Goal: Communication & Community: Ask a question

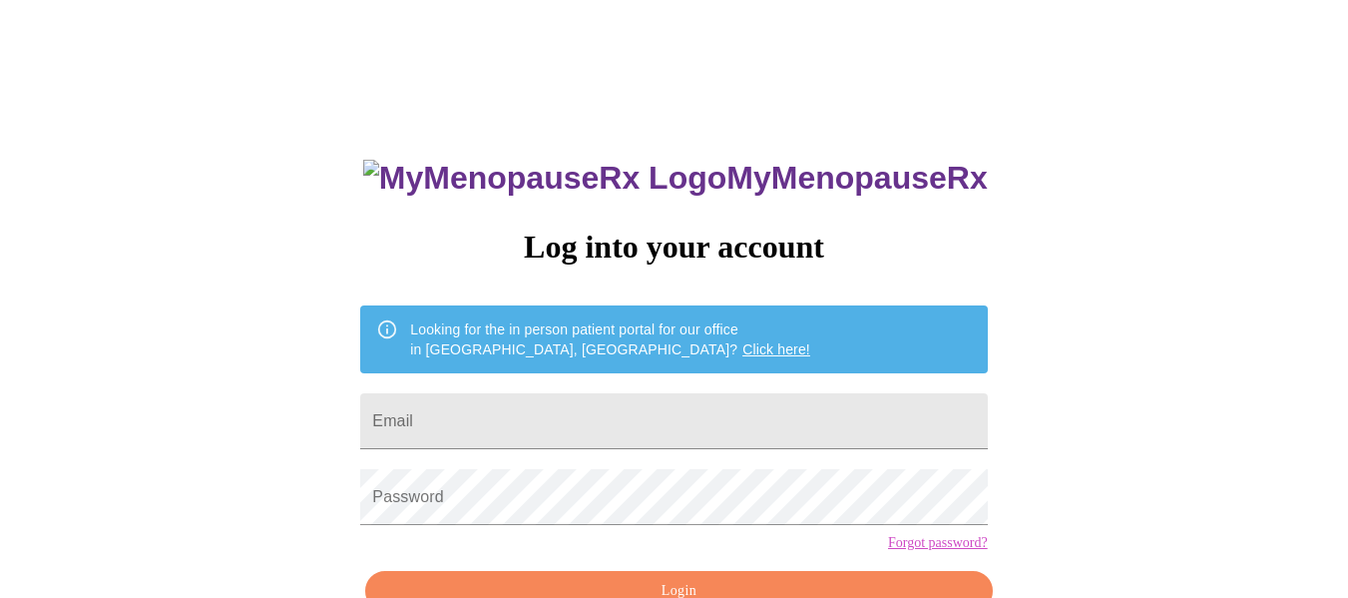
scroll to position [117, 0]
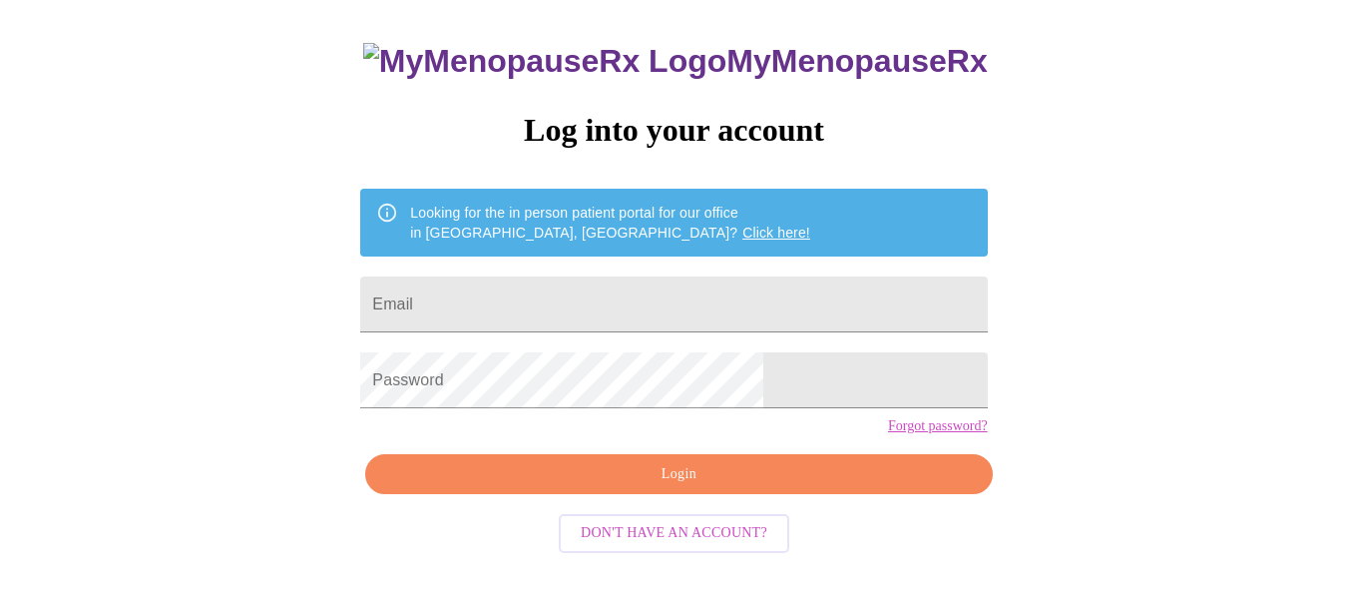
type input "[EMAIL_ADDRESS][DOMAIN_NAME]"
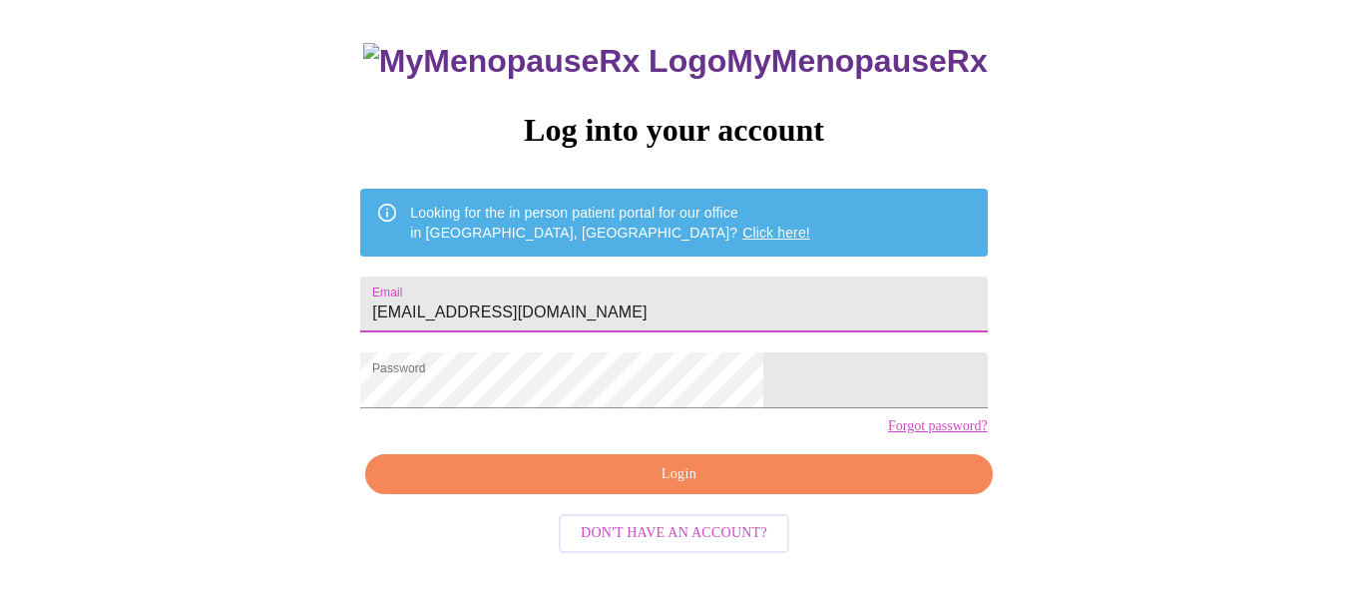
click at [635, 487] on span "Login" at bounding box center [678, 474] width 581 height 25
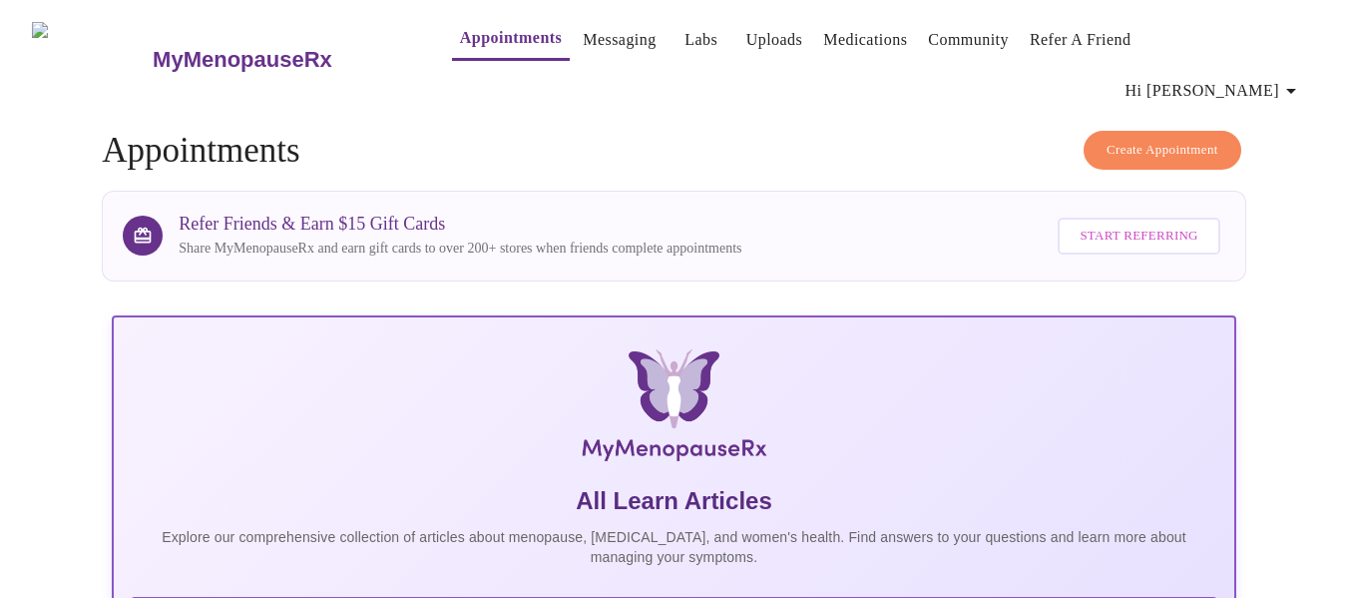
click at [605, 43] on link "Messaging" at bounding box center [619, 40] width 73 height 28
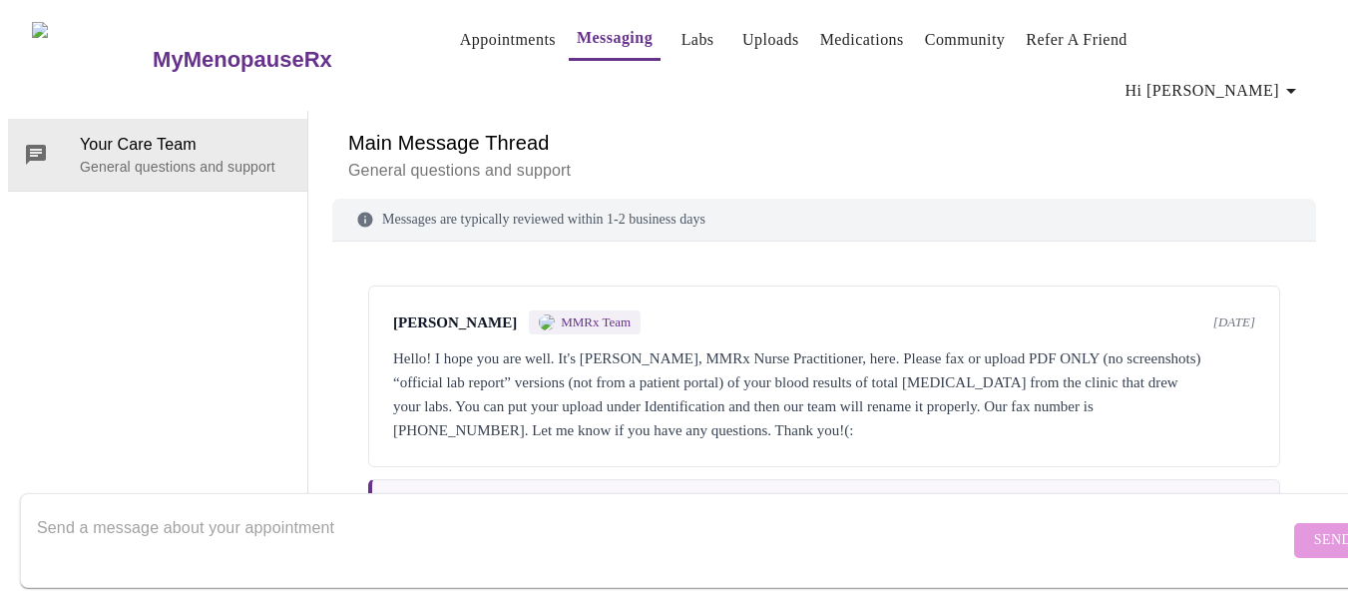
click at [688, 50] on button "Labs" at bounding box center [698, 40] width 64 height 40
click at [683, 43] on span "Labs" at bounding box center [698, 40] width 48 height 28
click at [682, 33] on link "Labs" at bounding box center [698, 40] width 33 height 28
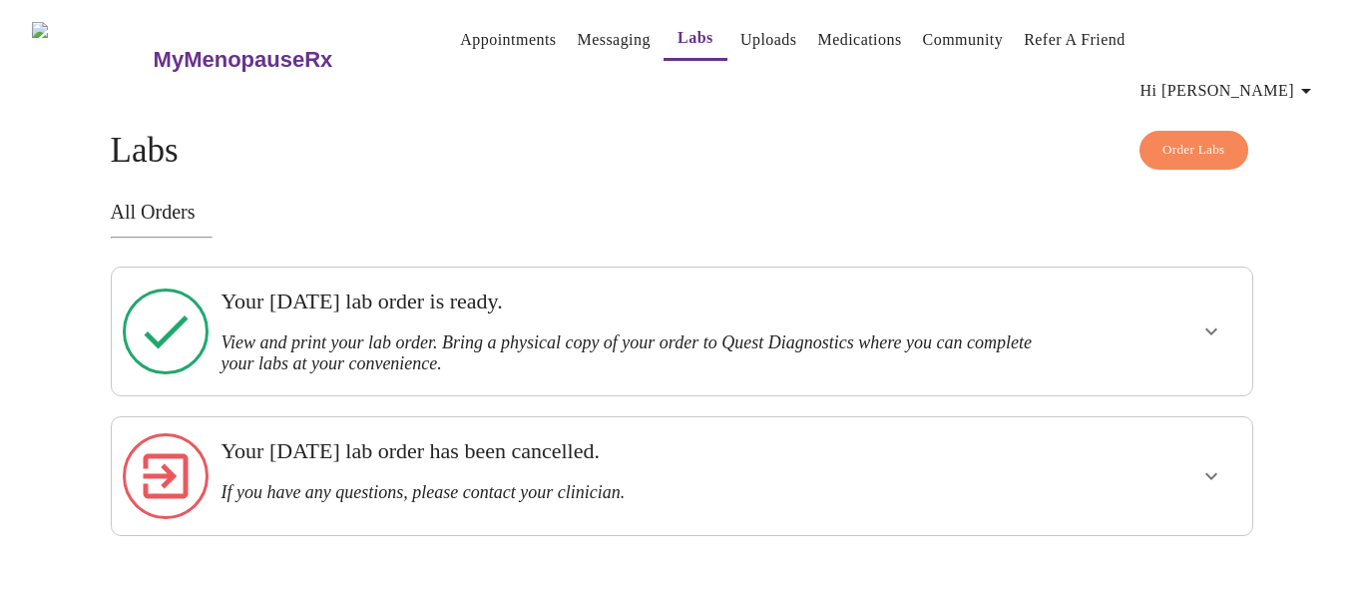
click at [827, 42] on link "Medications" at bounding box center [859, 40] width 84 height 28
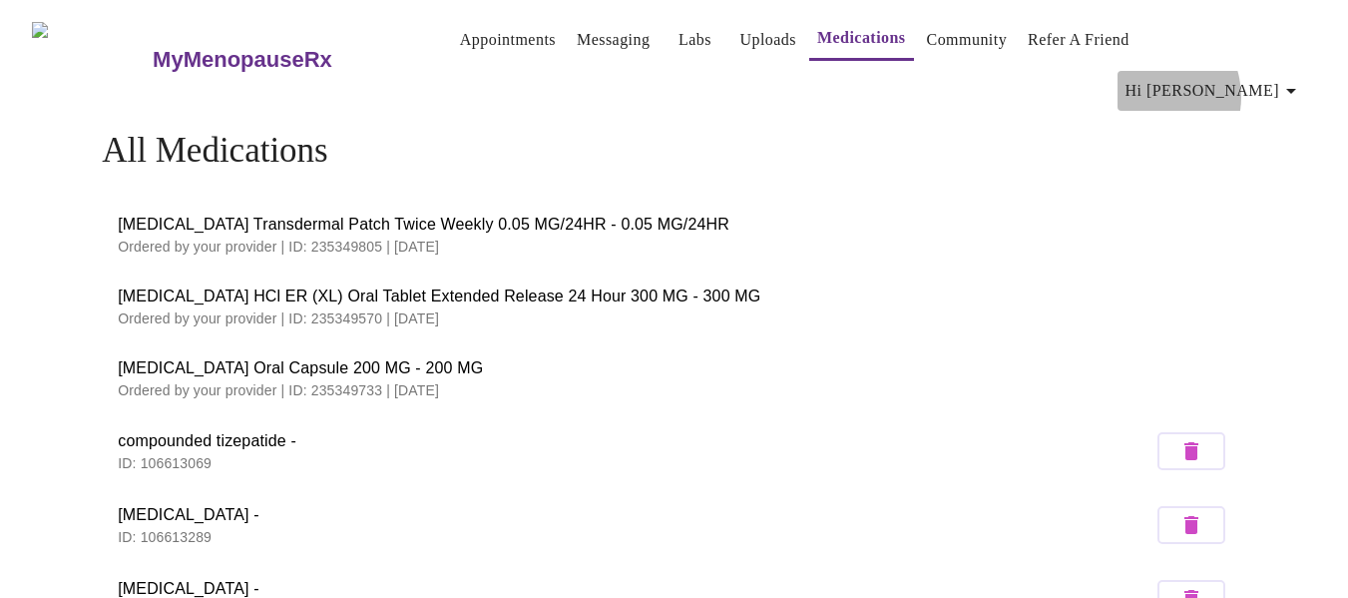
click at [1232, 77] on span "Hi [PERSON_NAME]" at bounding box center [1215, 91] width 178 height 28
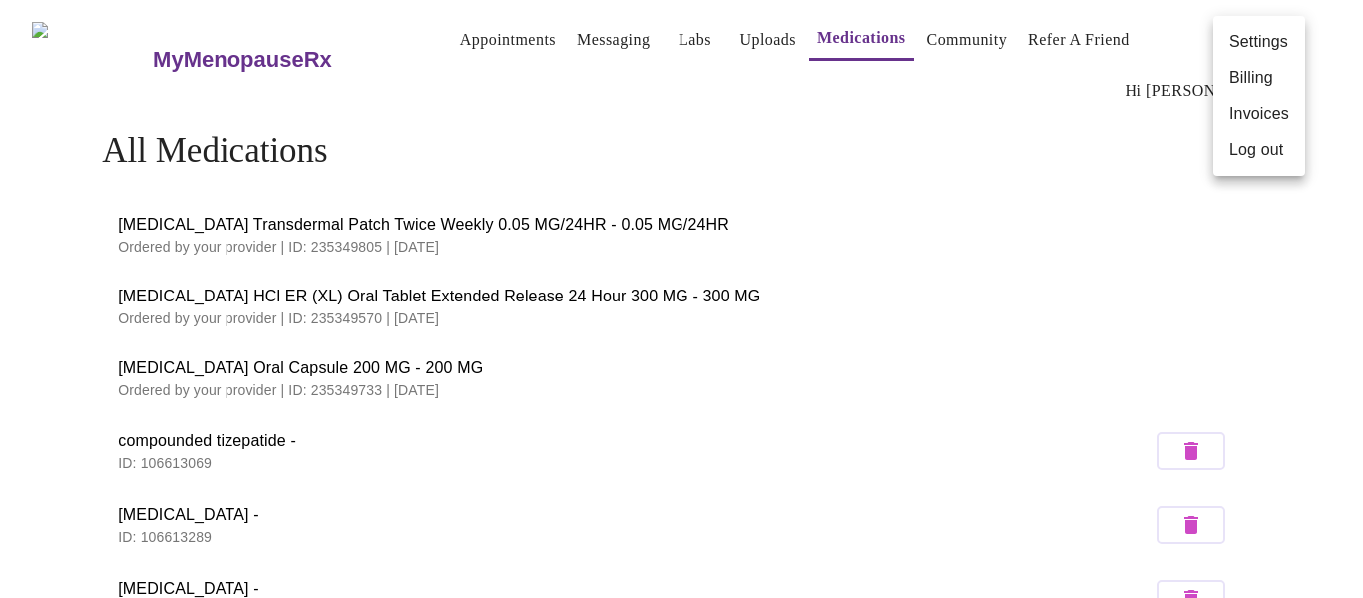
click at [546, 39] on div at bounding box center [681, 299] width 1363 height 598
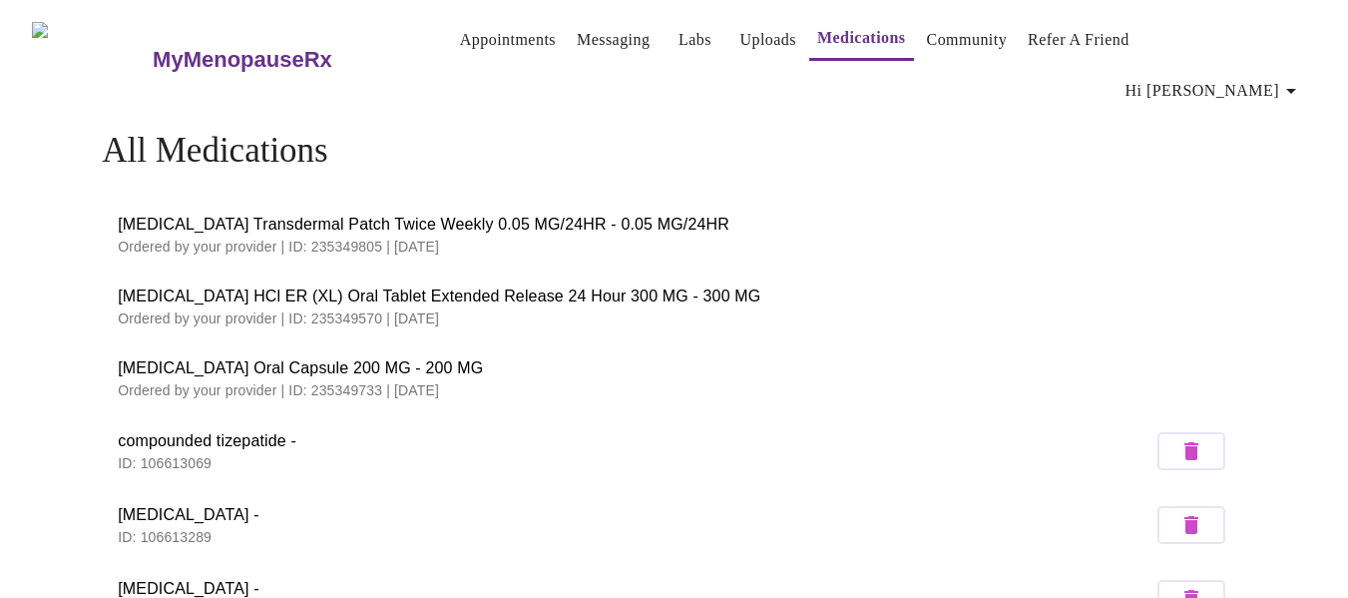
click at [577, 44] on link "Messaging" at bounding box center [613, 40] width 73 height 28
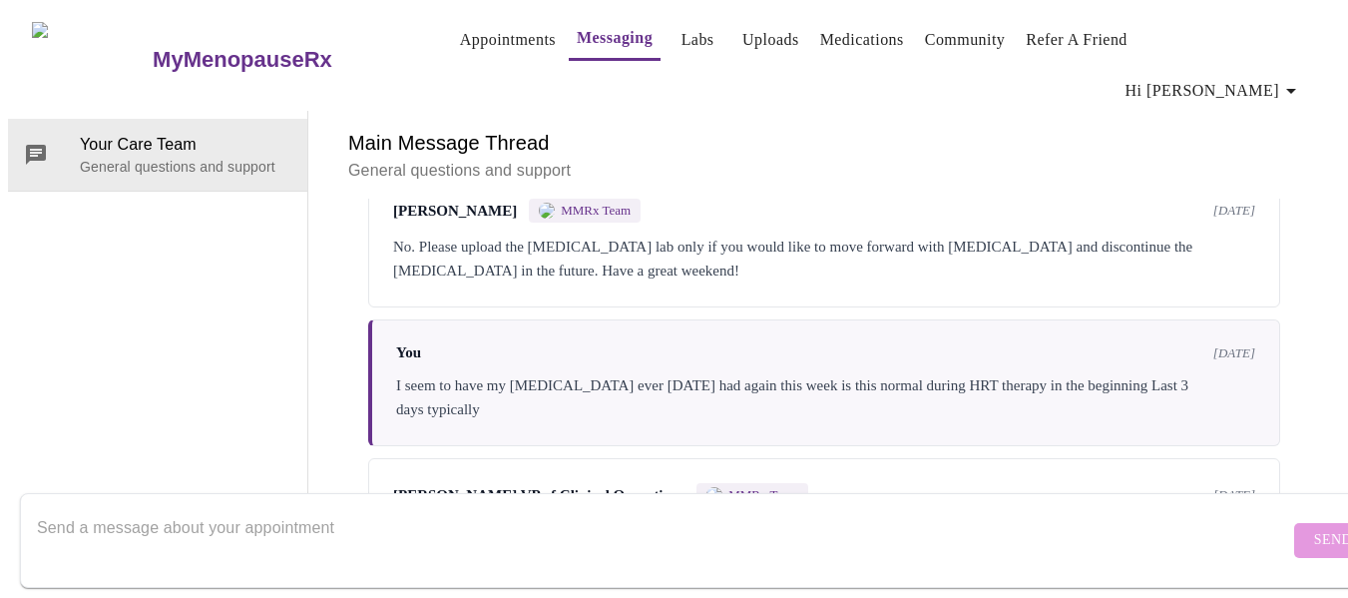
scroll to position [314, 0]
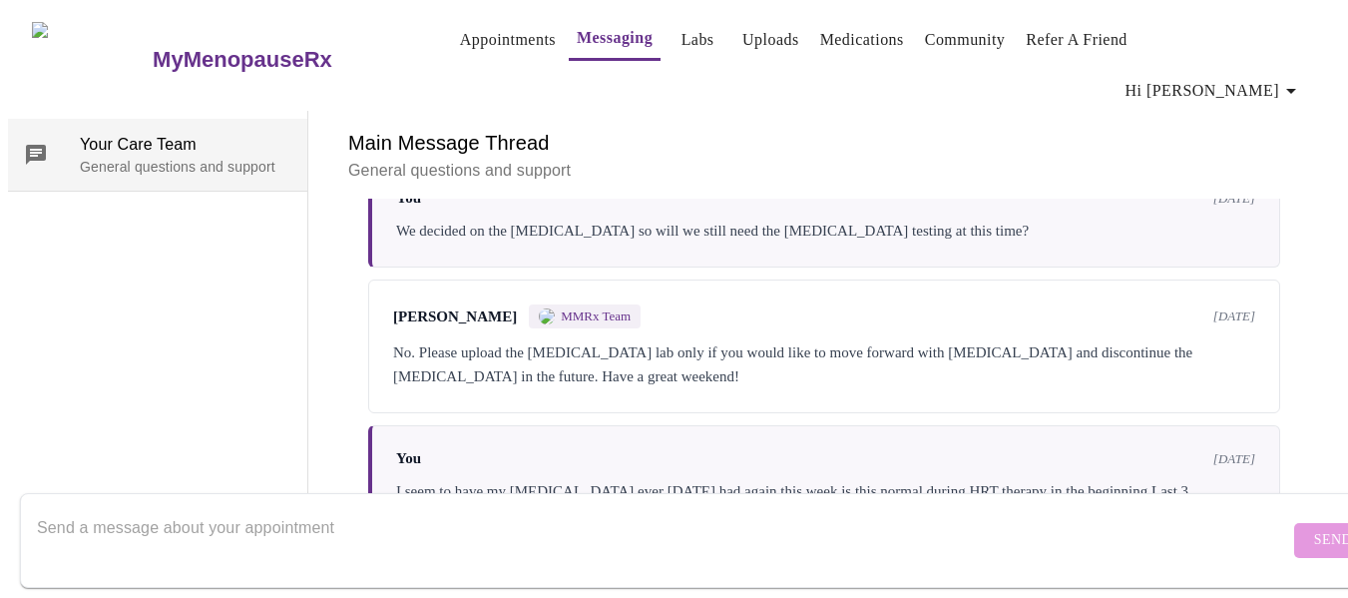
click at [194, 157] on p "General questions and support" at bounding box center [186, 167] width 212 height 20
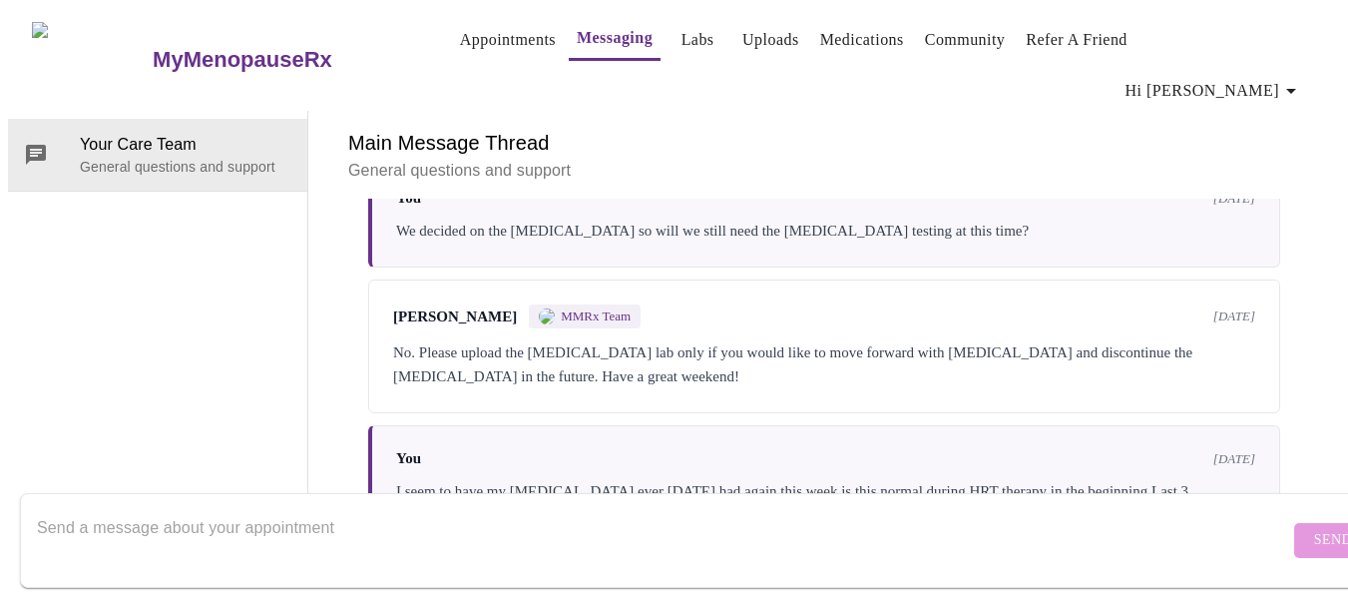
click at [177, 554] on div at bounding box center [663, 540] width 1252 height 77
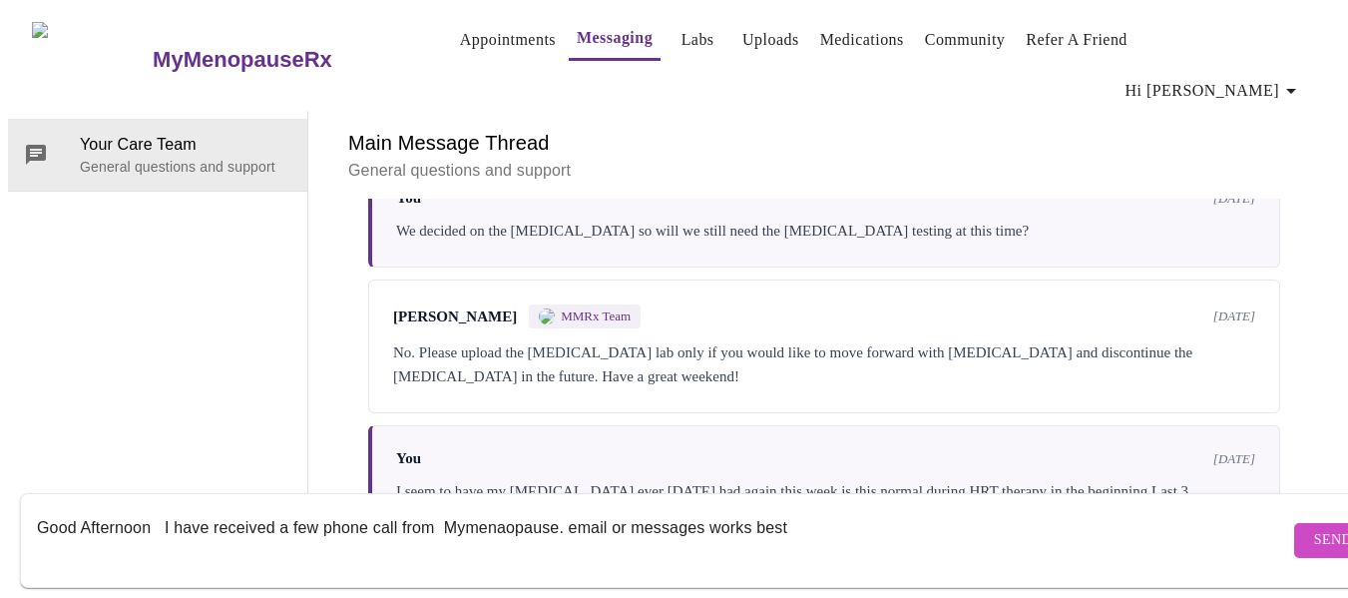
scroll to position [0, 0]
drag, startPoint x: 789, startPoint y: 503, endPoint x: 63, endPoint y: 503, distance: 726.4
click at [27, 513] on form "Good Afternoon I have received a few phone call from Mymenaopause. email or mes…" at bounding box center [703, 540] width 1366 height 95
click at [569, 58] on button "Messaging" at bounding box center [615, 39] width 92 height 43
click at [577, 52] on link "Messaging" at bounding box center [615, 38] width 76 height 28
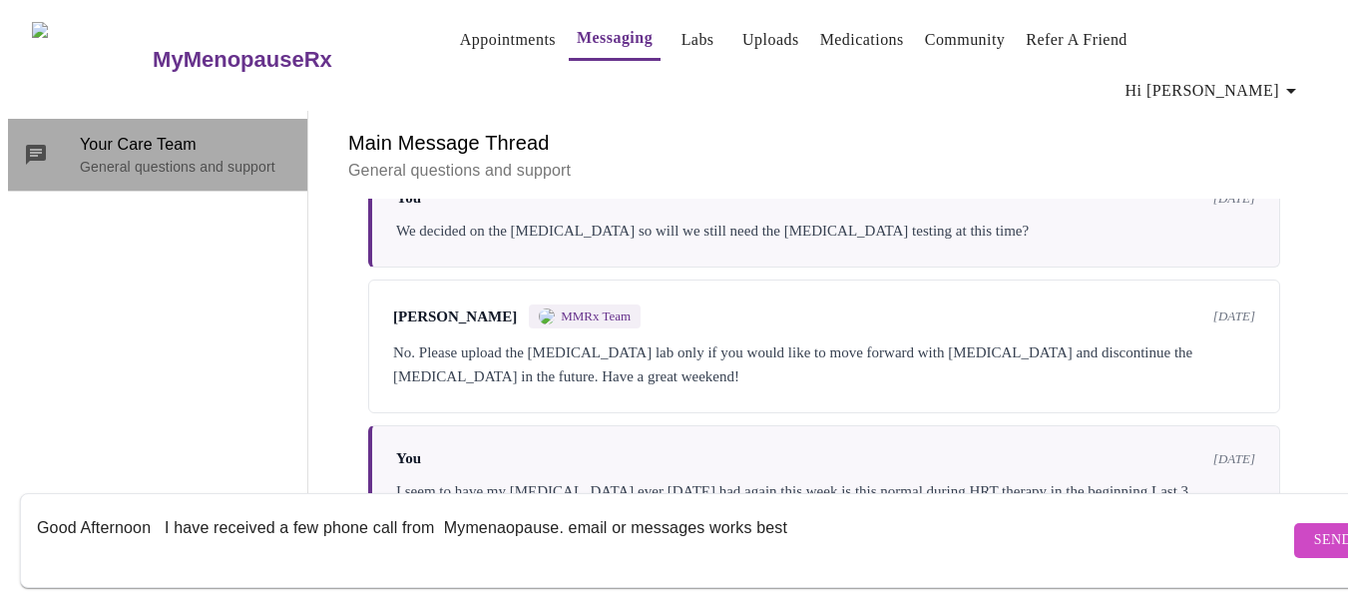
click at [199, 157] on p "General questions and support" at bounding box center [186, 167] width 212 height 20
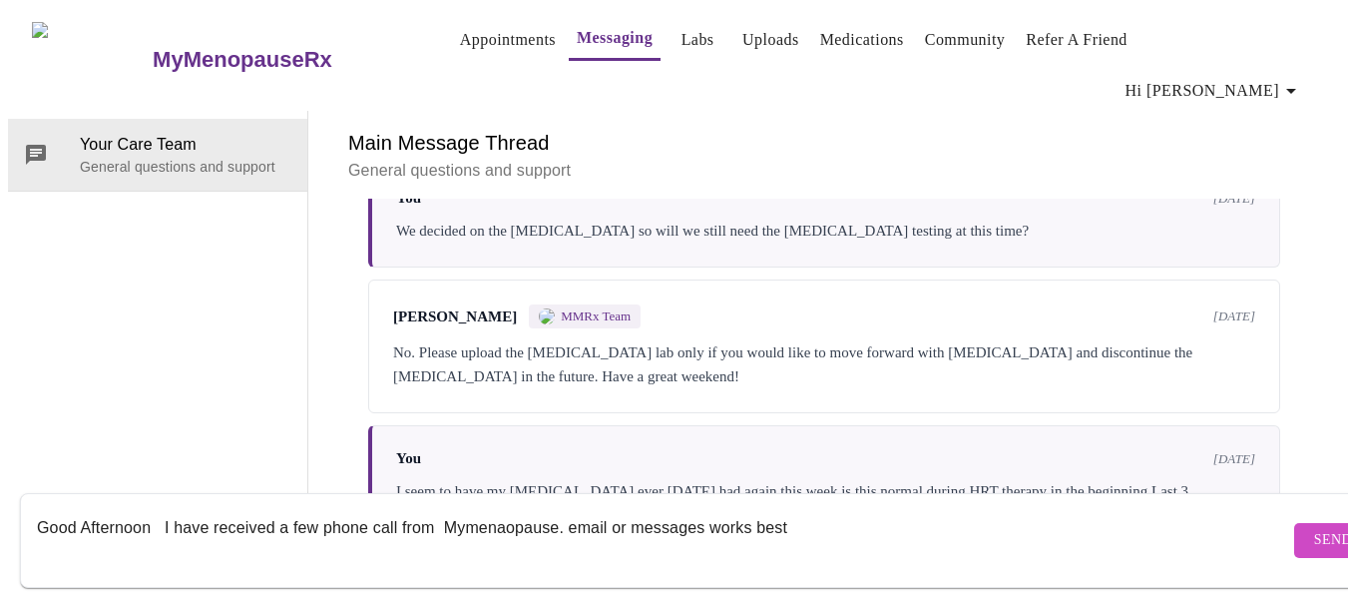
click at [830, 502] on div "Good Afternoon I have received a few phone call from Mymenaopause. email or mes…" at bounding box center [663, 540] width 1252 height 77
click at [819, 514] on textarea "Good Afternoon I have received a few phone call from Mymenaopause. email or mes…" at bounding box center [663, 540] width 1252 height 64
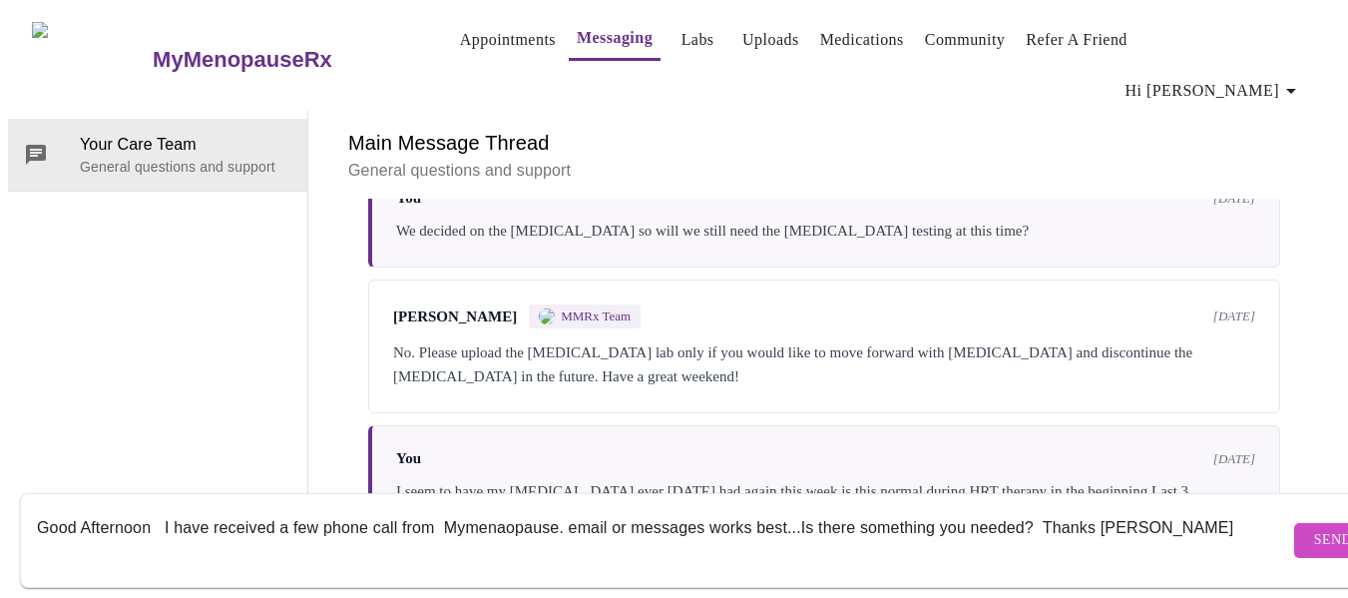
type textarea "Good Afternoon I have received a few phone call from Mymenaopause. email or mes…"
click at [1314, 528] on span "Send" at bounding box center [1333, 540] width 38 height 25
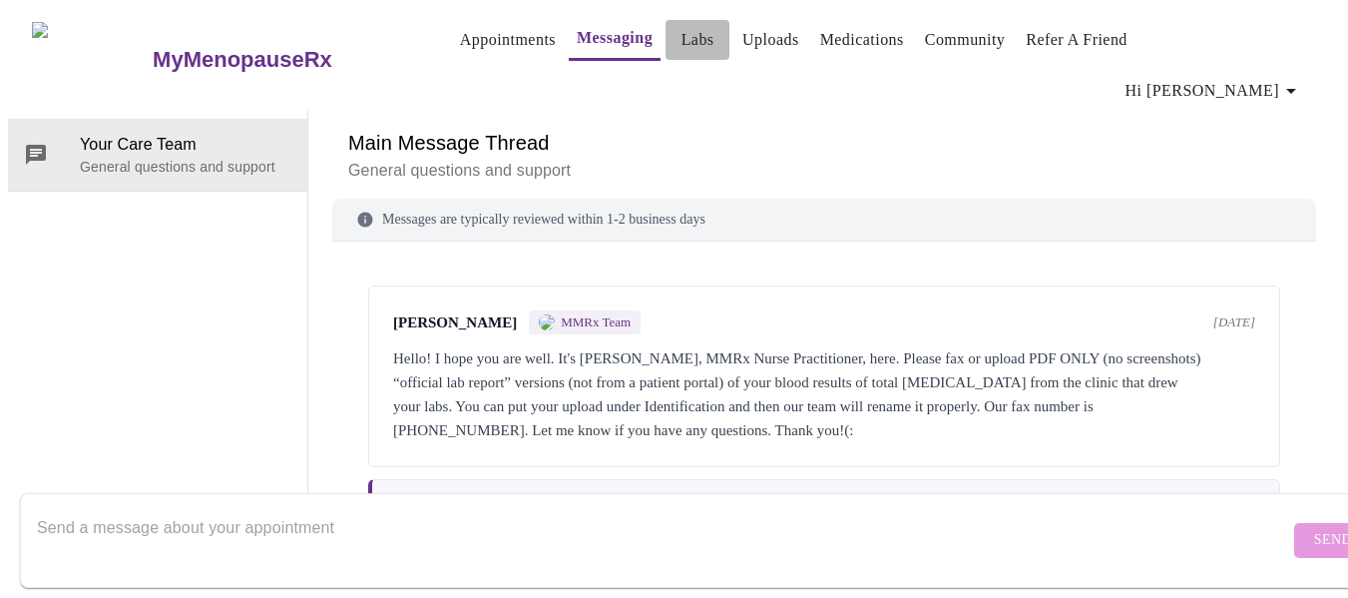
click at [681, 46] on span "Labs" at bounding box center [698, 40] width 48 height 28
click at [680, 45] on span "Labs" at bounding box center [698, 40] width 48 height 28
click at [494, 34] on link "Appointments" at bounding box center [508, 40] width 96 height 28
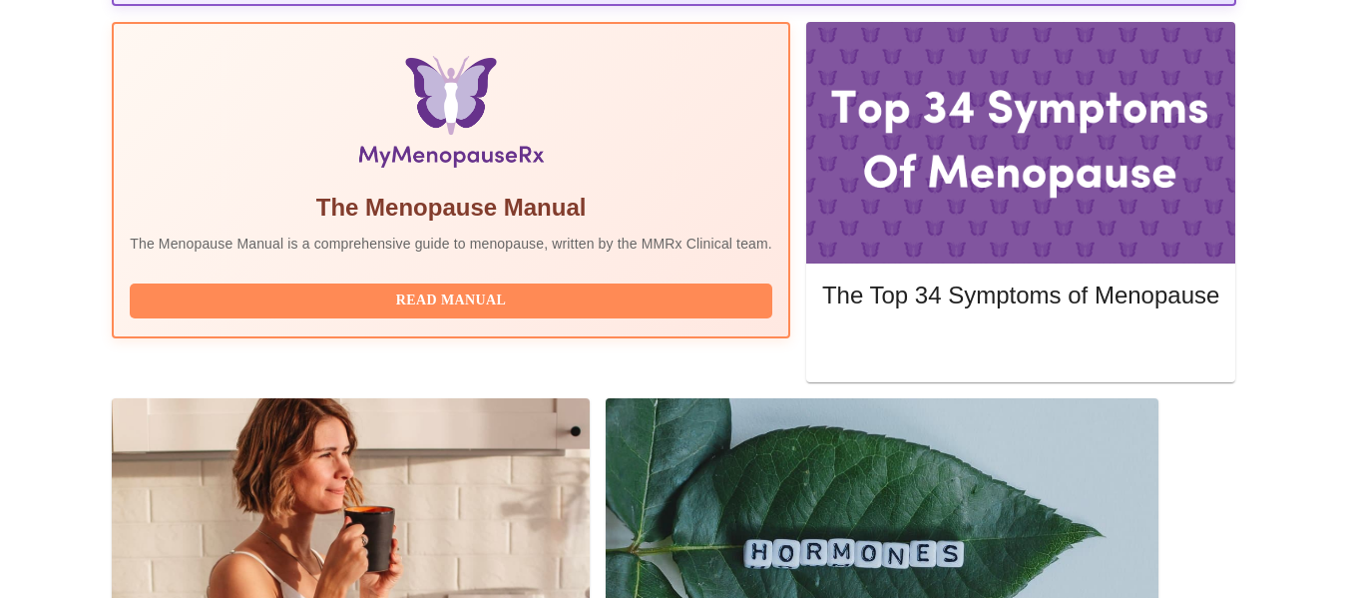
scroll to position [599, 0]
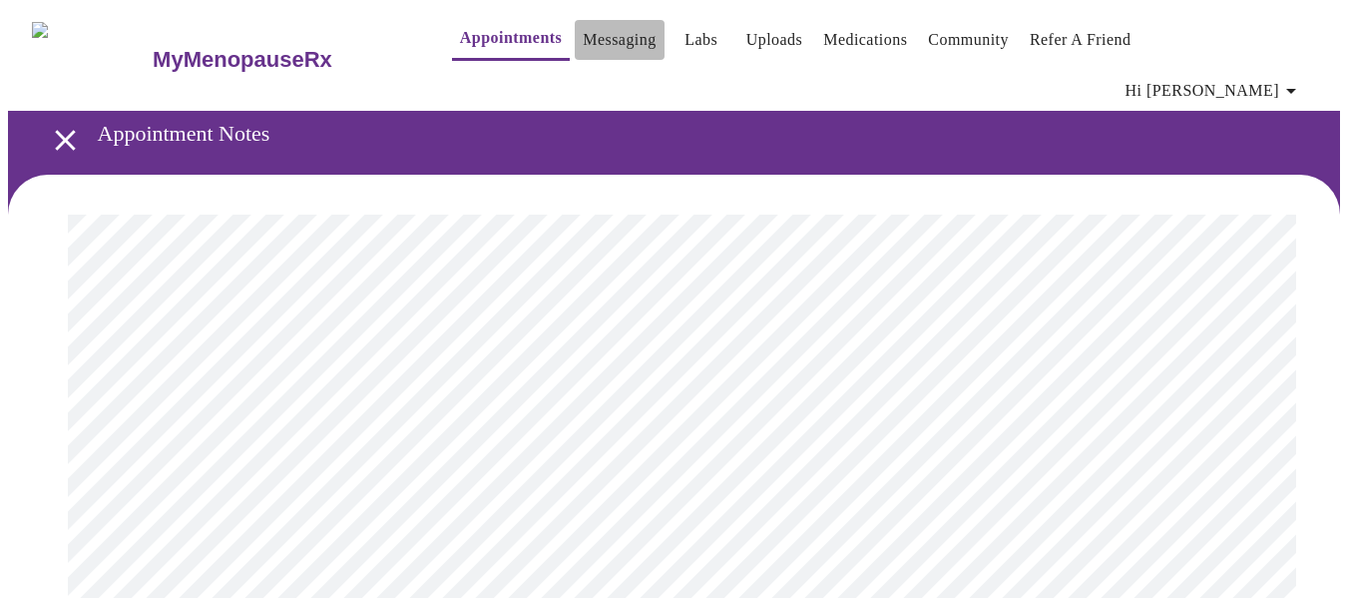
click at [583, 44] on link "Messaging" at bounding box center [619, 40] width 73 height 28
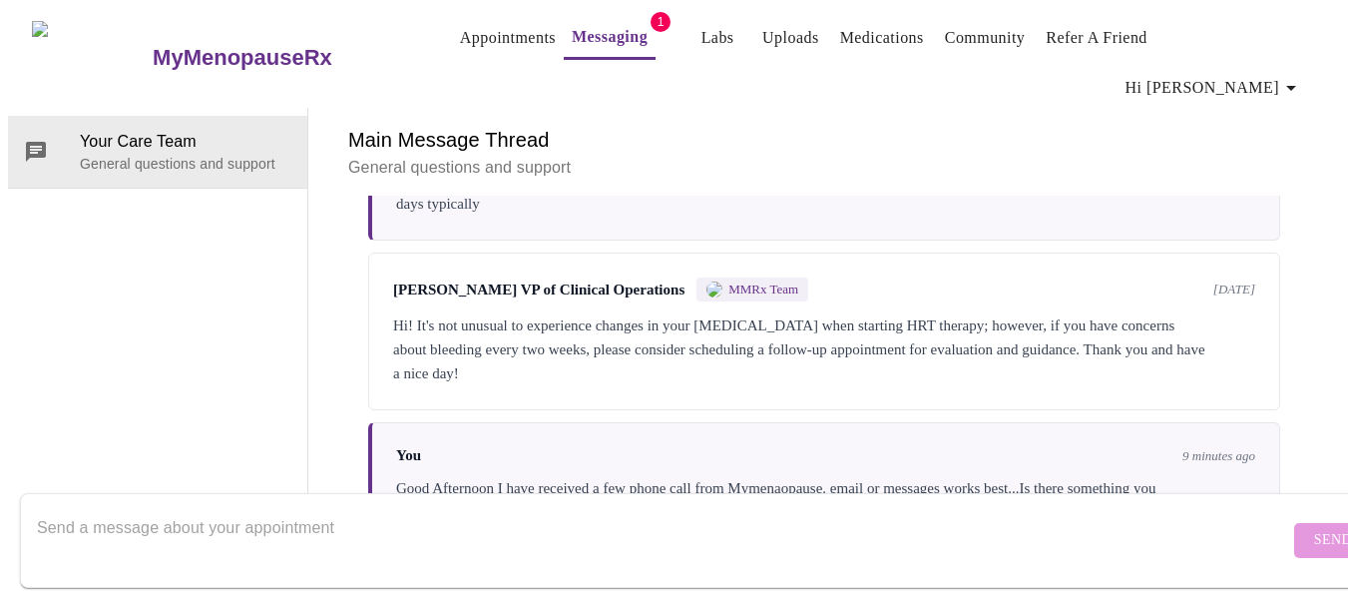
scroll to position [508, 0]
